Goal: Information Seeking & Learning: Learn about a topic

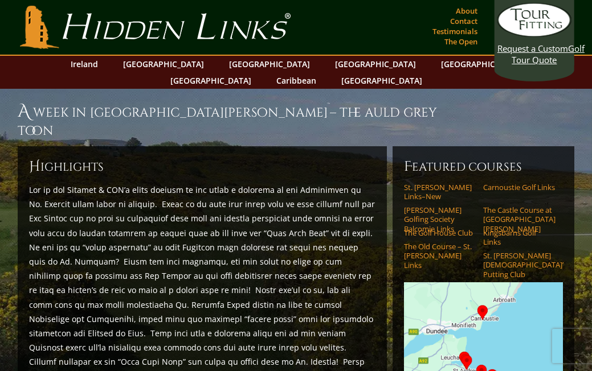
click at [464, 321] on img at bounding box center [483, 362] width 159 height 159
click at [506, 302] on img at bounding box center [483, 362] width 159 height 159
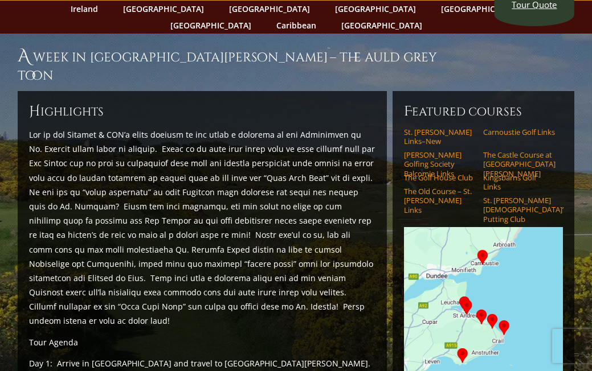
scroll to position [120, 0]
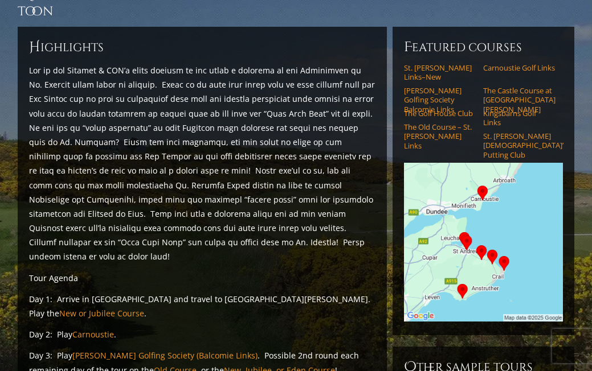
click at [465, 209] on img at bounding box center [483, 242] width 159 height 159
click at [483, 220] on img at bounding box center [483, 242] width 159 height 159
click at [369, 328] on p "Day 2: Play Carnoustie ." at bounding box center [202, 335] width 346 height 14
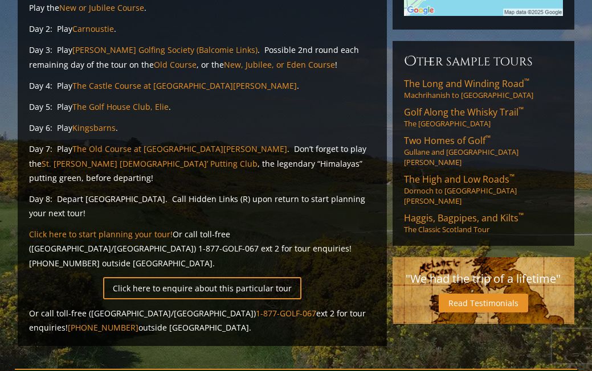
scroll to position [421, 0]
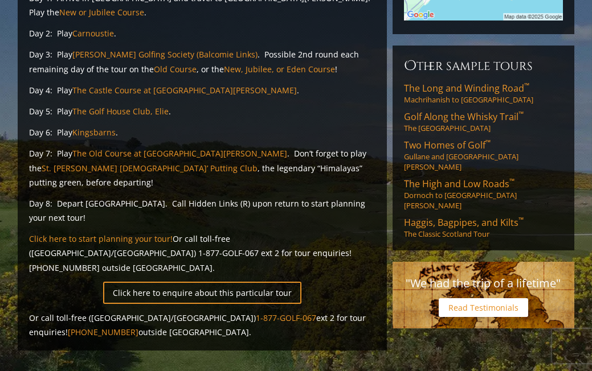
click at [479, 299] on link "Read Testimonials" at bounding box center [483, 308] width 89 height 19
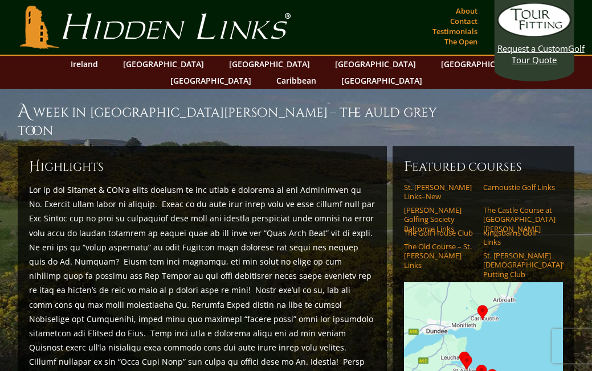
scroll to position [0, 0]
click at [170, 65] on link "[GEOGRAPHIC_DATA]" at bounding box center [163, 64] width 92 height 17
click at [234, 62] on link "[GEOGRAPHIC_DATA]" at bounding box center [269, 64] width 92 height 17
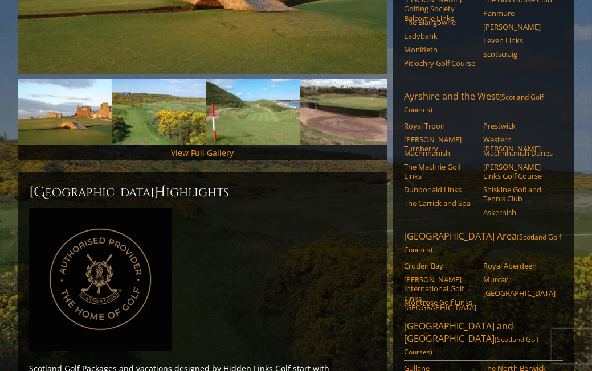
scroll to position [332, 0]
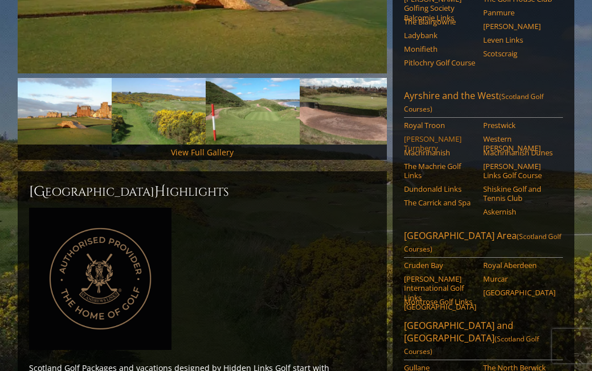
click at [418, 134] on link "[PERSON_NAME] Turnberry" at bounding box center [440, 143] width 72 height 19
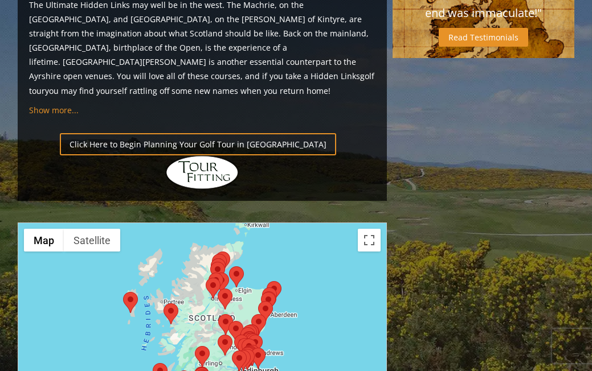
scroll to position [1219, 0]
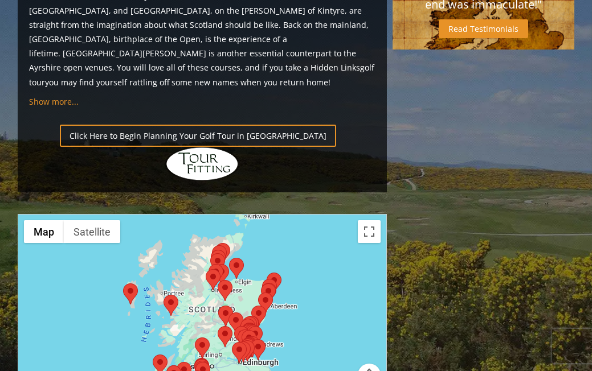
click at [123, 284] on area at bounding box center [123, 284] width 0 height 0
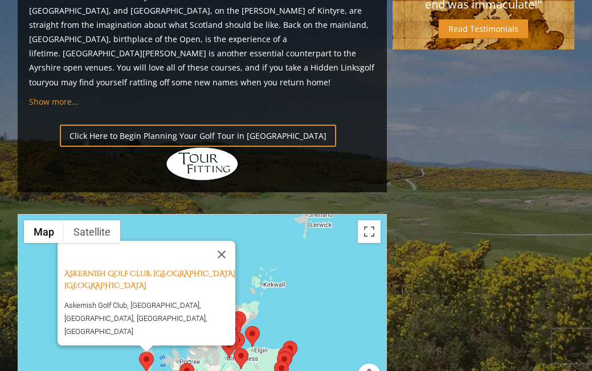
click at [179, 363] on area at bounding box center [179, 363] width 0 height 0
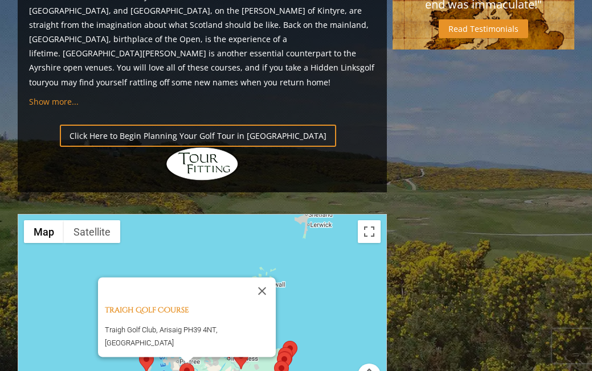
click at [156, 297] on div "Traigh Golf Course [GEOGRAPHIC_DATA], Arisaig PH39 4NT, [GEOGRAPHIC_DATA]" at bounding box center [202, 328] width 368 height 227
click at [264, 277] on button "Close" at bounding box center [261, 290] width 27 height 27
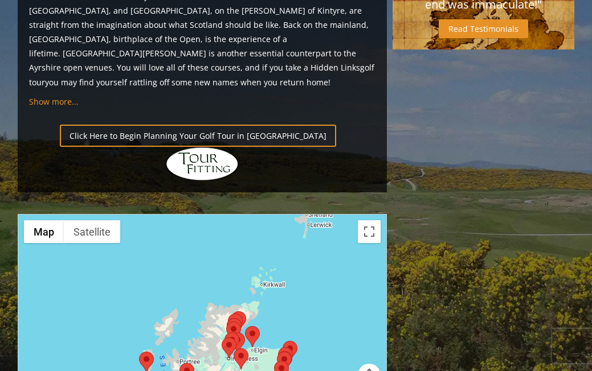
click at [144, 327] on div "To navigate, press the arrow keys." at bounding box center [202, 328] width 368 height 227
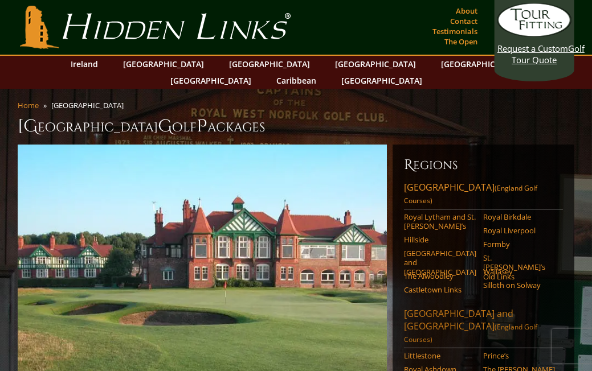
click at [557, 308] on link "London and Southeast England (England Golf Courses)" at bounding box center [483, 328] width 159 height 41
